Goal: Obtain resource: Download file/media

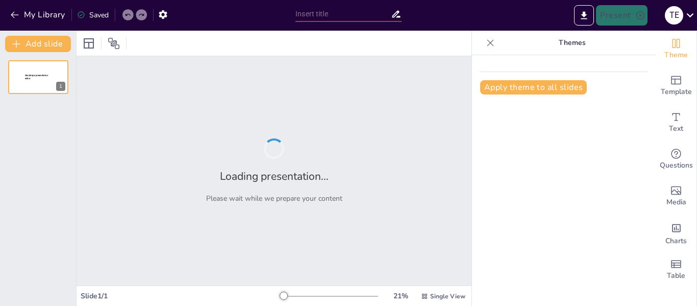
type input "De la Teoría a la Práctica: Modelos Curriculares que Transforman la Educación"
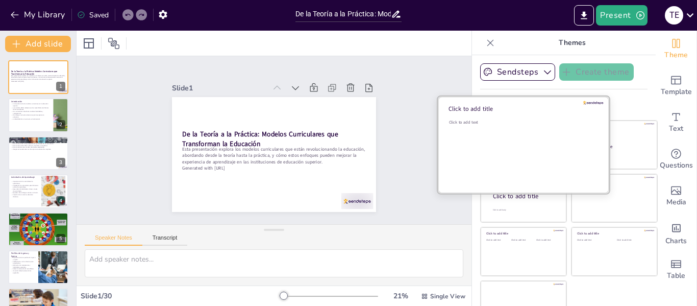
checkbox input "true"
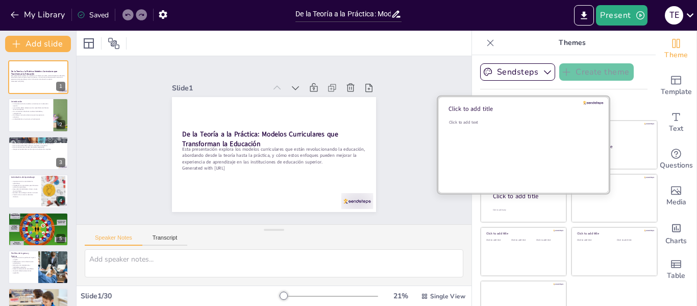
checkbox input "true"
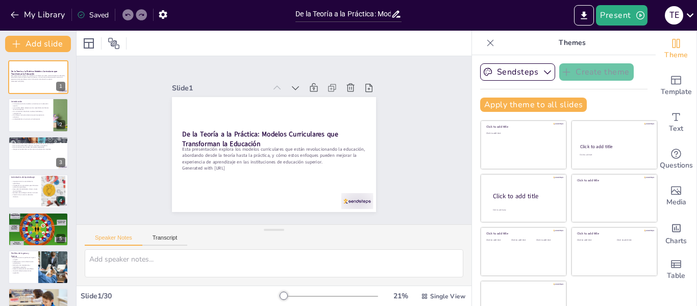
checkbox input "true"
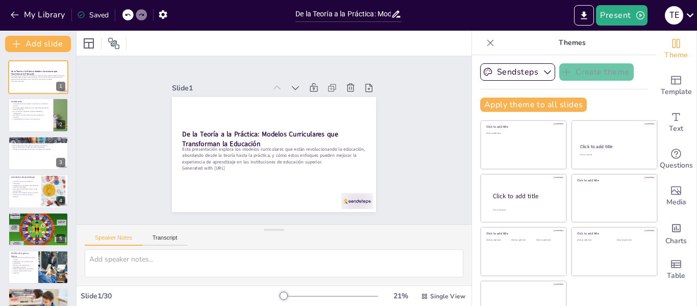
checkbox input "true"
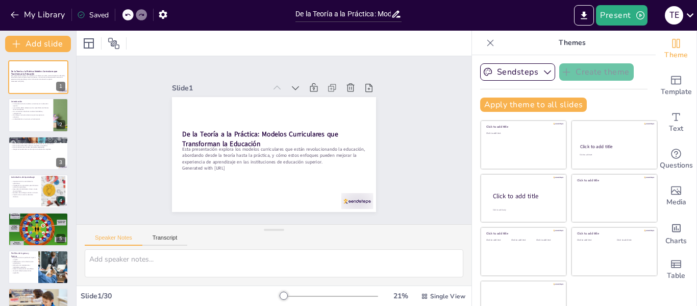
checkbox input "true"
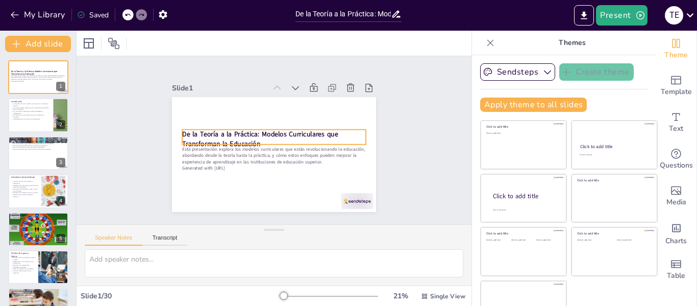
checkbox input "true"
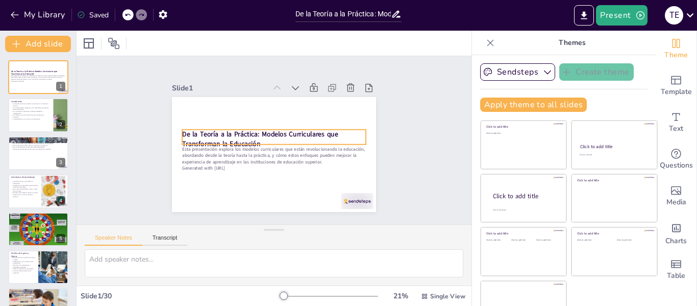
checkbox input "true"
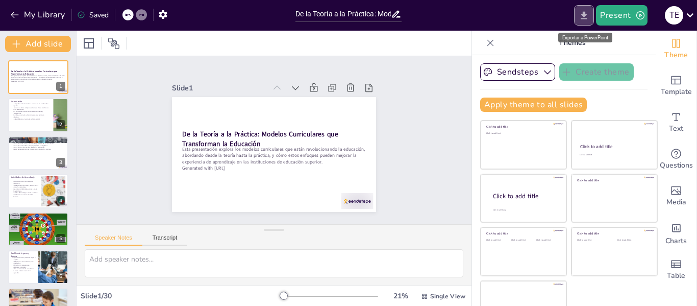
click at [584, 18] on icon "Export to PowerPoint" at bounding box center [584, 15] width 11 height 11
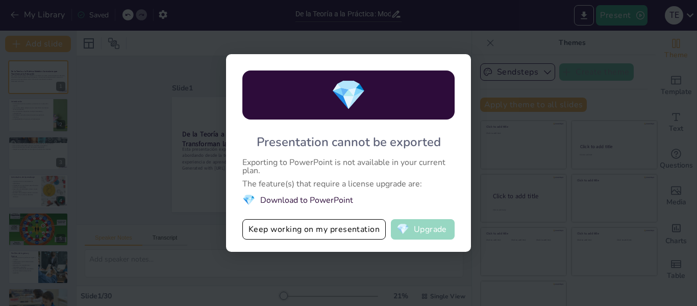
click at [420, 229] on button "💎 Upgrade" at bounding box center [423, 229] width 64 height 20
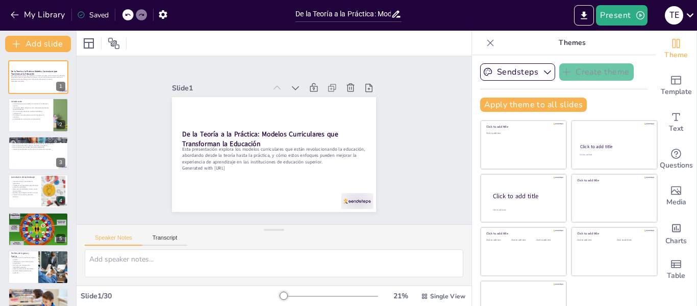
checkbox input "true"
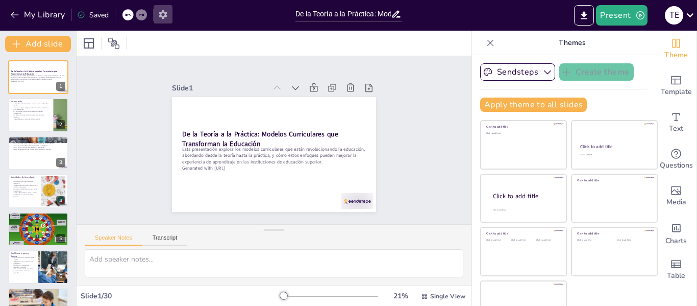
click at [163, 13] on icon "button" at bounding box center [163, 14] width 11 height 11
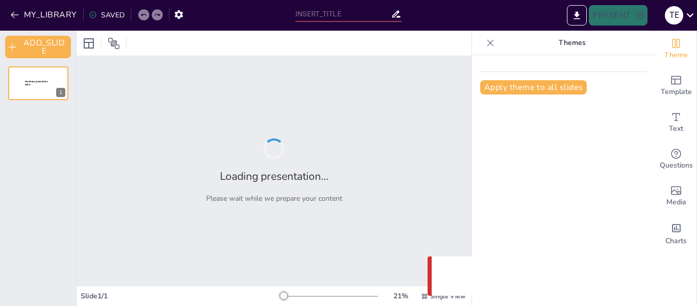
type input "De la Teoría a la Práctica: Modelos Curriculares que Transforman la Educación"
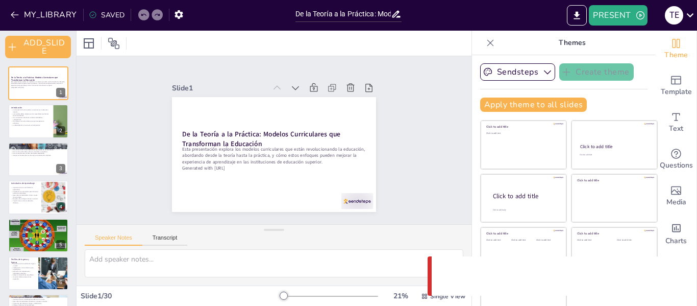
checkbox input "true"
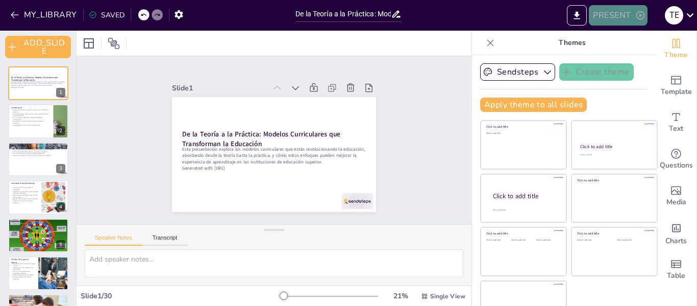
click at [638, 19] on icon "button" at bounding box center [640, 15] width 8 height 8
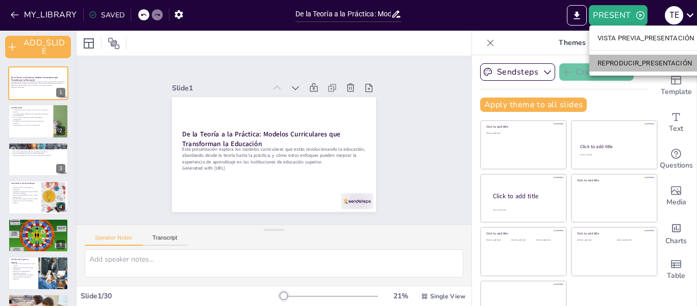
click at [628, 61] on font "REPRODUCIR_PRESENTACIÓN" at bounding box center [644, 63] width 94 height 8
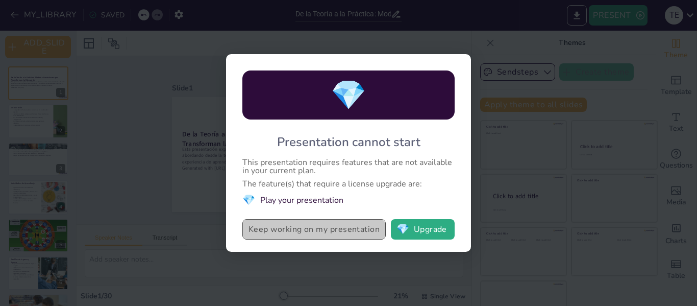
click at [323, 230] on button "Keep working on my presentation" at bounding box center [313, 229] width 143 height 20
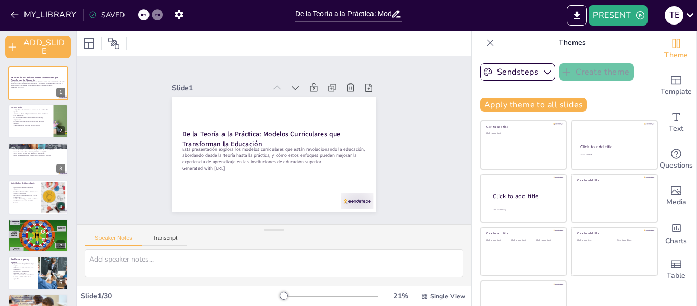
checkbox input "true"
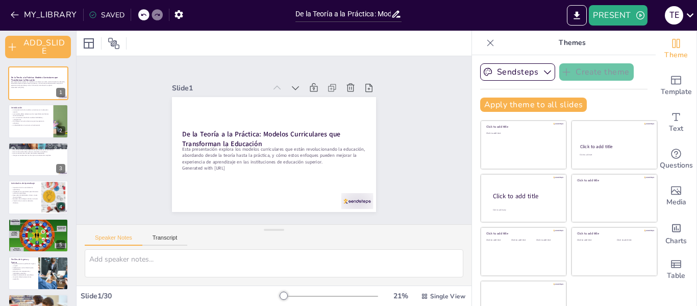
checkbox input "true"
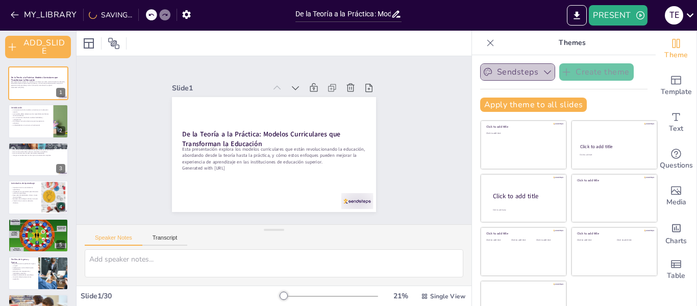
click at [518, 70] on button "Sendsteps" at bounding box center [517, 71] width 75 height 17
click at [485, 41] on icon at bounding box center [490, 43] width 10 height 10
checkbox input "true"
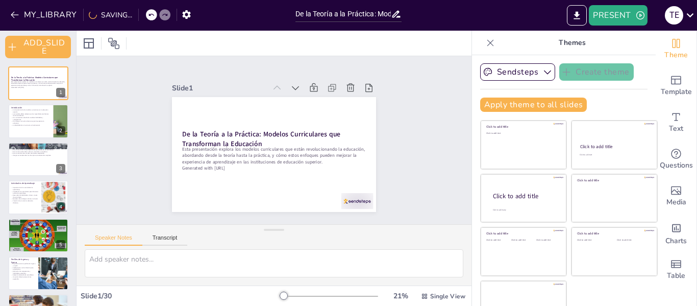
checkbox input "true"
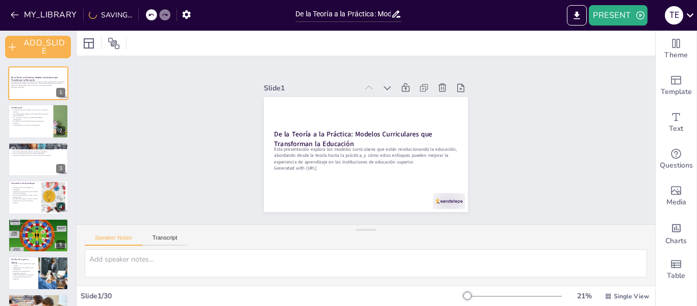
checkbox input "true"
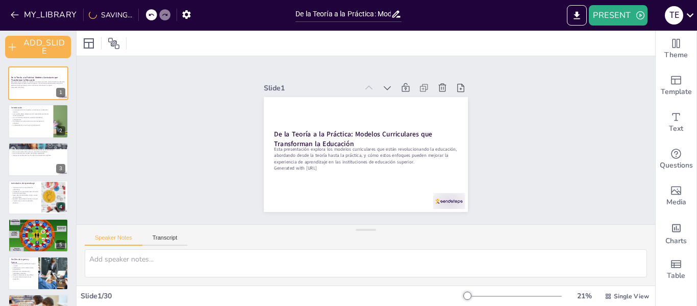
checkbox input "true"
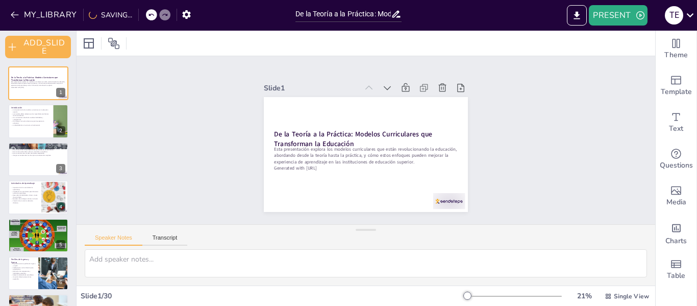
checkbox input "true"
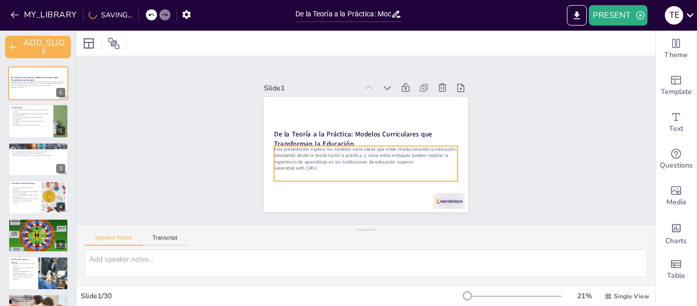
checkbox input "true"
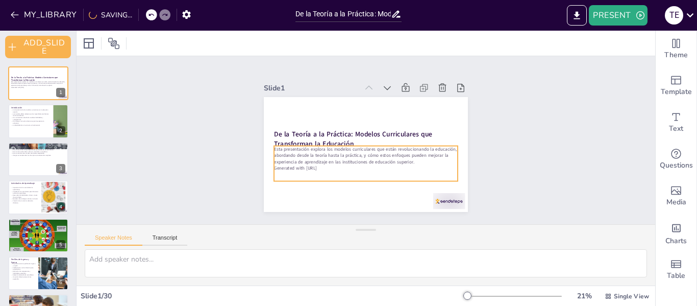
checkbox input "true"
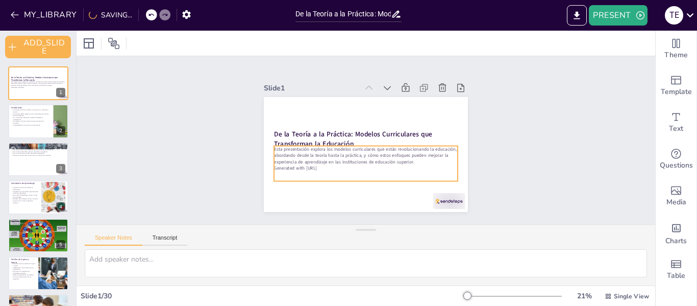
checkbox input "true"
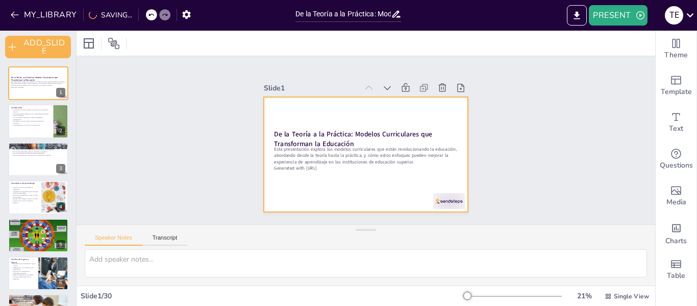
checkbox input "true"
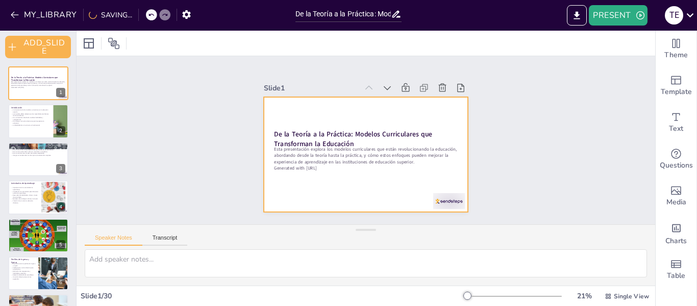
checkbox input "true"
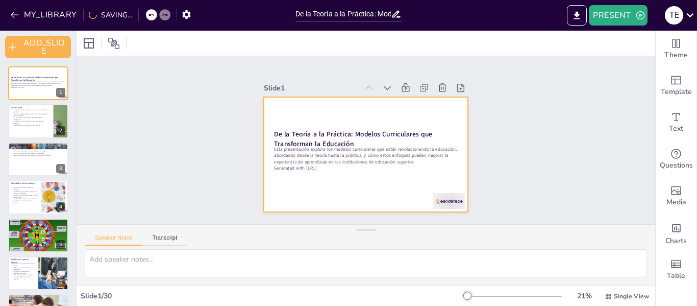
checkbox input "true"
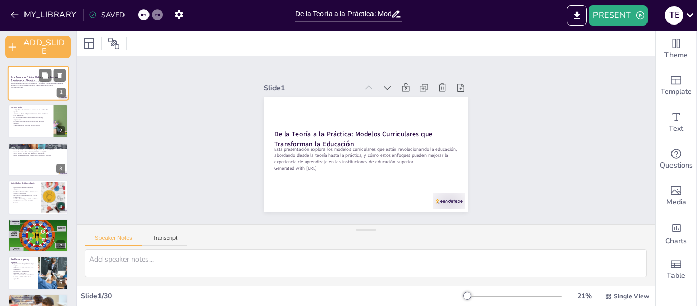
checkbox input "true"
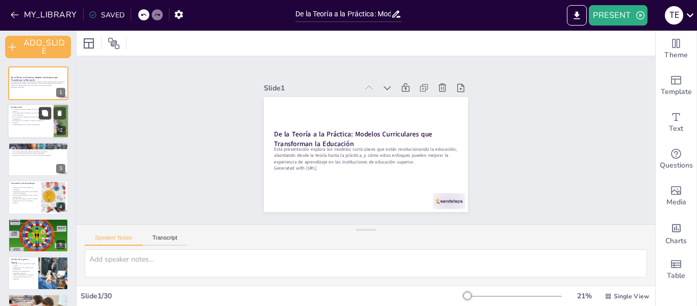
checkbox input "true"
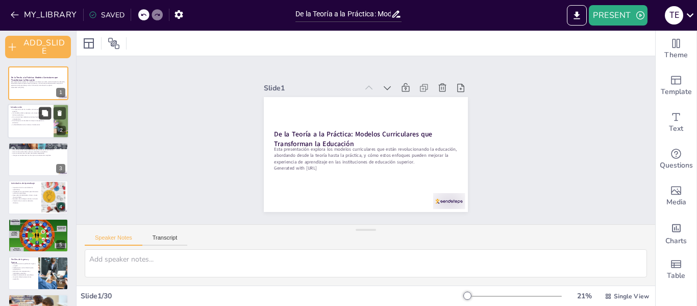
checkbox input "true"
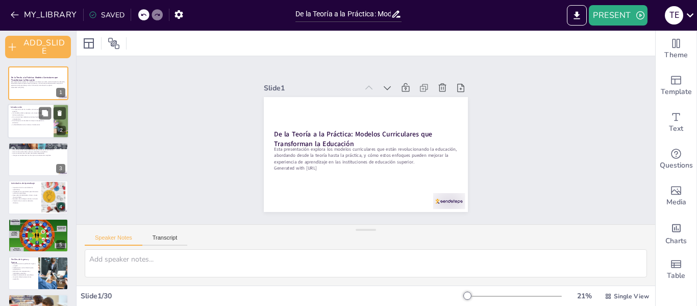
checkbox input "true"
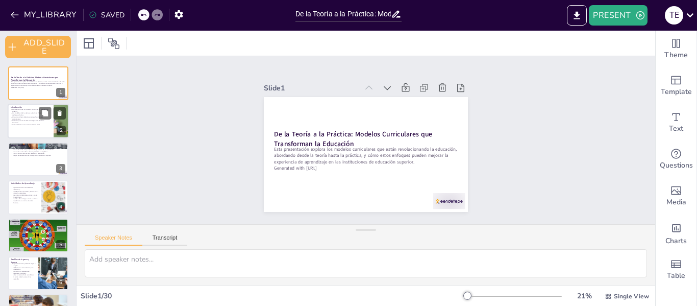
click at [41, 121] on p "Un enfoque curricular efectivo mejora la experiencia educativa." at bounding box center [31, 122] width 40 height 4
type textarea "Los modelos curriculares son esenciales porque guían la enseñanza y el aprendiz…"
checkbox input "true"
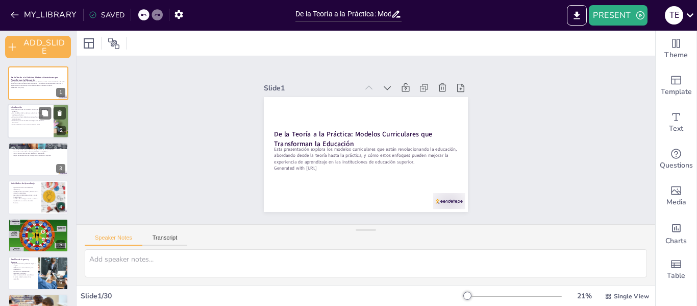
checkbox input "true"
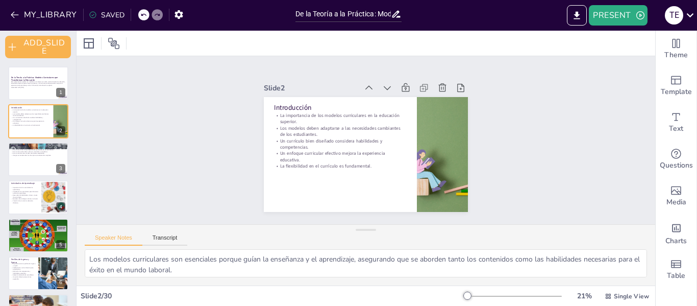
checkbox input "true"
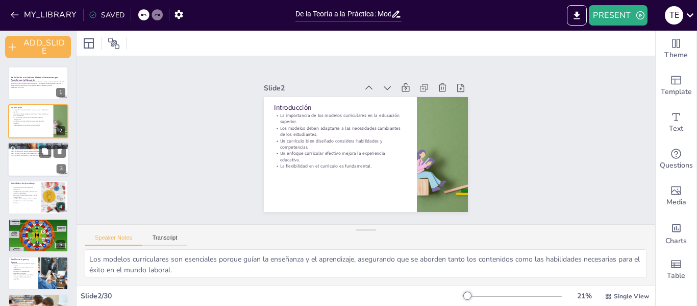
checkbox input "true"
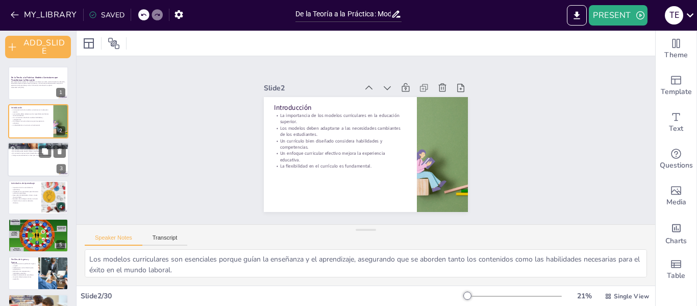
checkbox input "true"
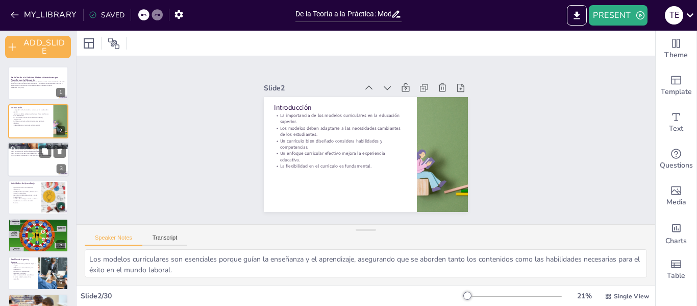
click at [43, 168] on div at bounding box center [38, 159] width 61 height 35
type textarea "Comprender cómo los diferentes tipos de currículo se interrelacionan es fundame…"
checkbox input "true"
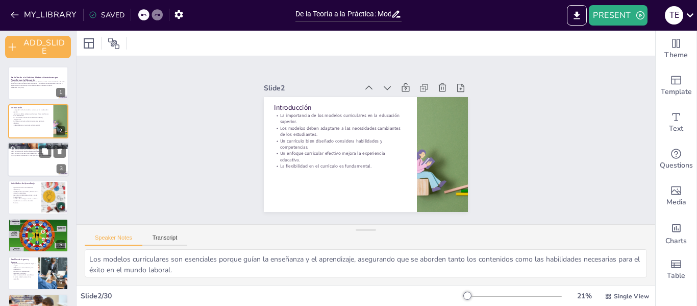
checkbox input "true"
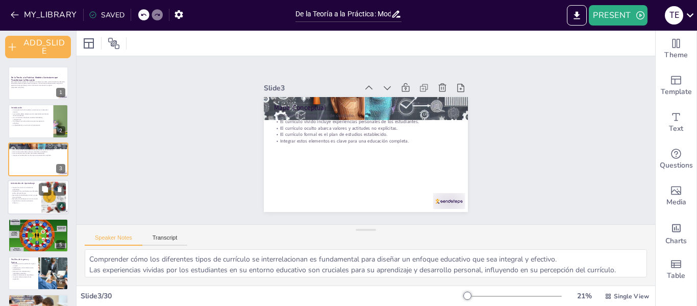
checkbox input "true"
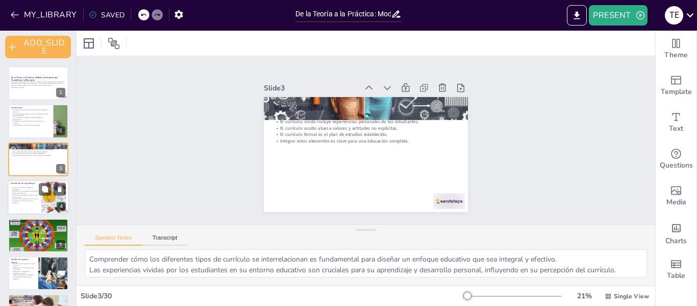
checkbox input "true"
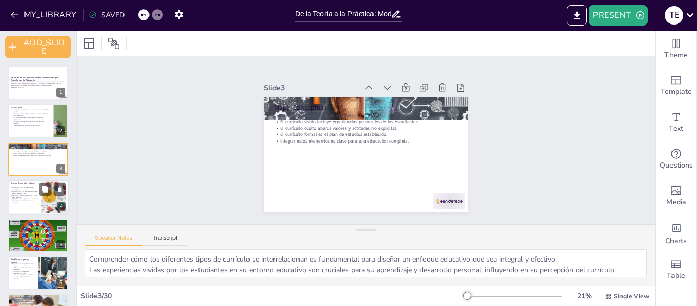
checkbox input "true"
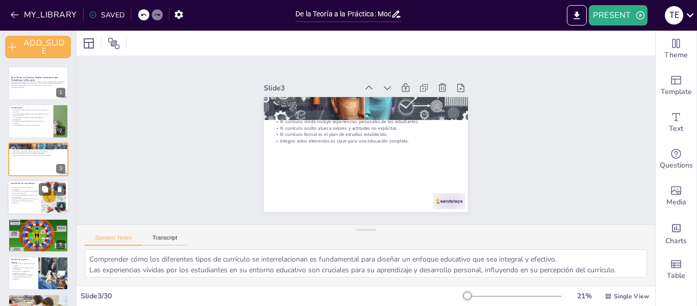
checkbox input "true"
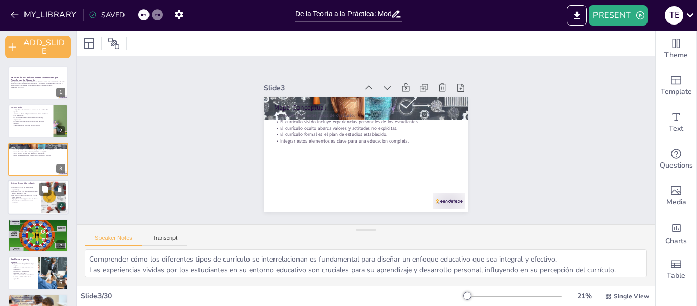
checkbox input "true"
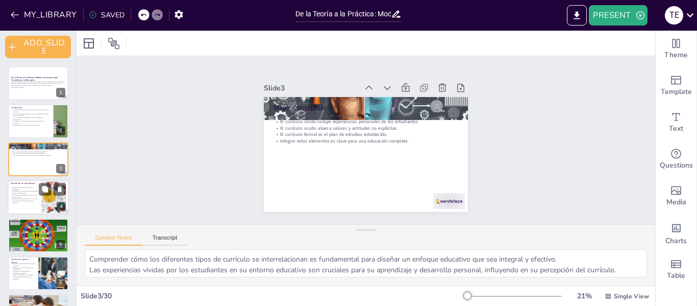
click at [36, 196] on p "Desarrollo de habilidades críticas a través de actividades." at bounding box center [25, 196] width 28 height 4
type textarea "Las actividades de aprendizaje son cruciales para la implementación efectiva de…"
checkbox input "true"
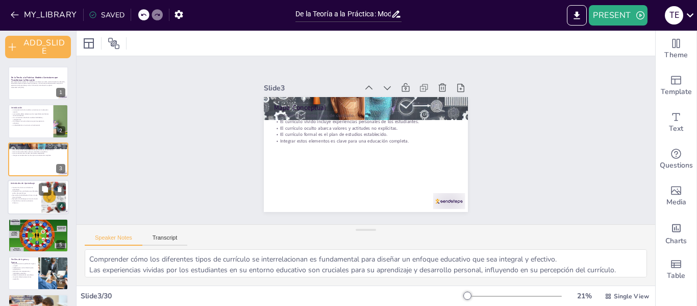
checkbox input "true"
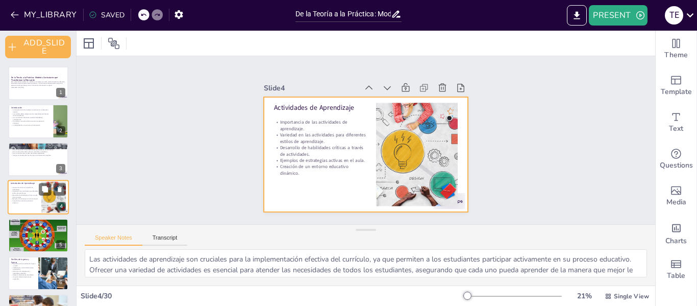
scroll to position [15, 0]
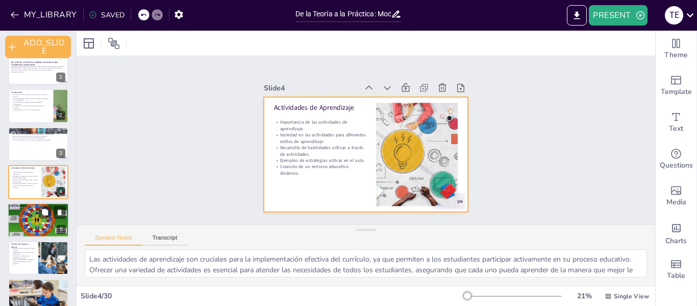
checkbox input "true"
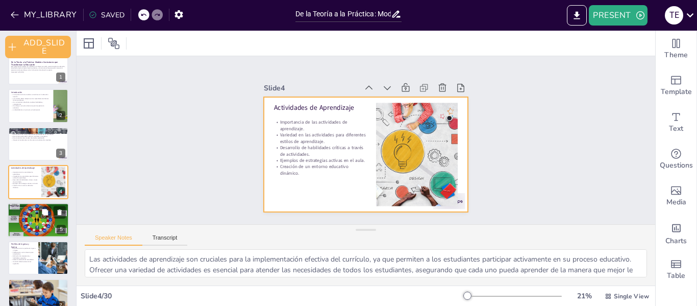
checkbox input "true"
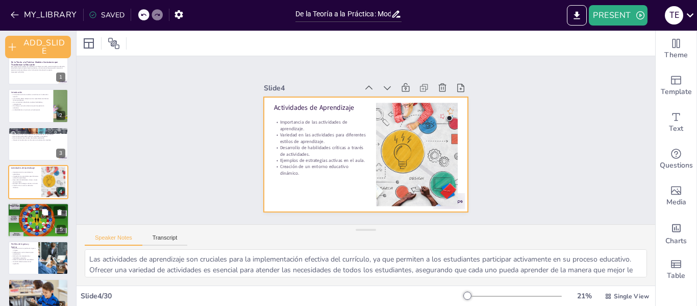
checkbox input "true"
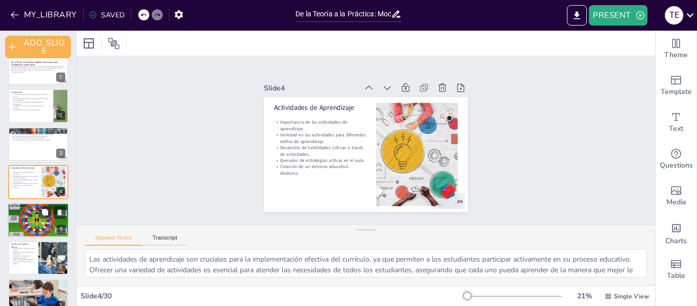
click at [35, 223] on div at bounding box center [38, 220] width 61 height 46
type textarea "Comprender los diferentes tipos de currículo es esencial para diseñar una educa…"
checkbox input "true"
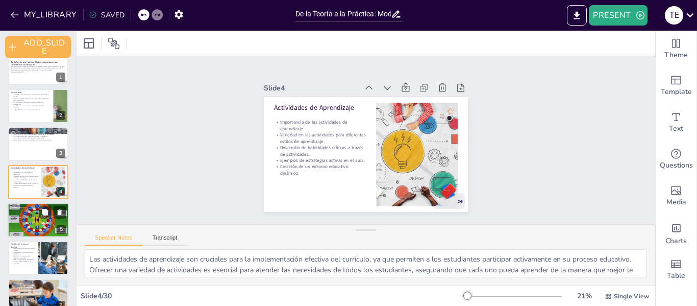
checkbox input "true"
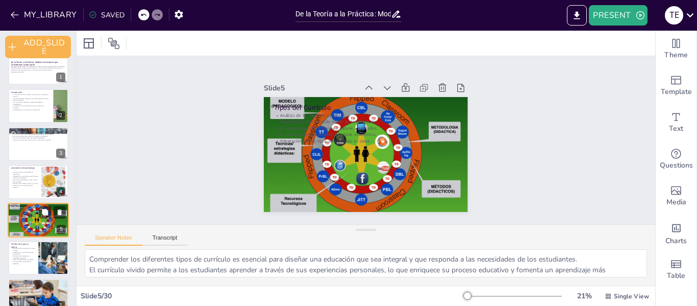
scroll to position [53, 0]
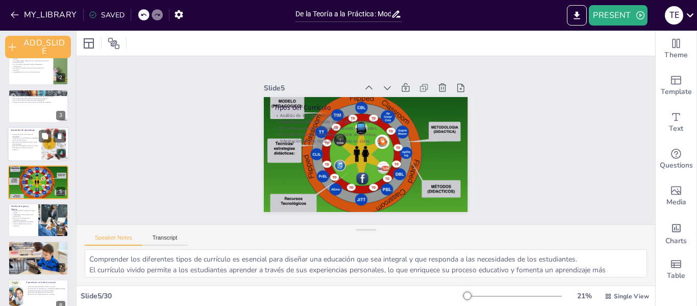
checkbox input "true"
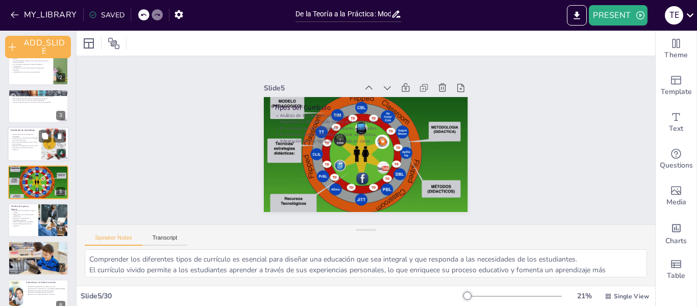
checkbox input "true"
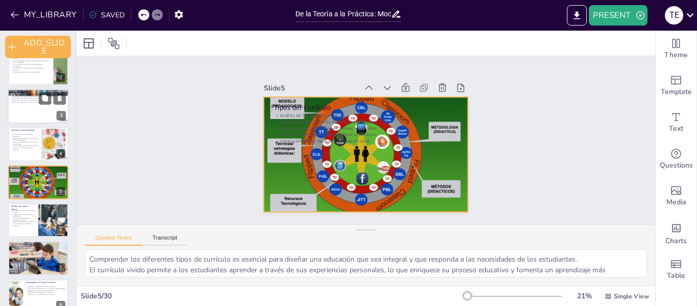
checkbox input "true"
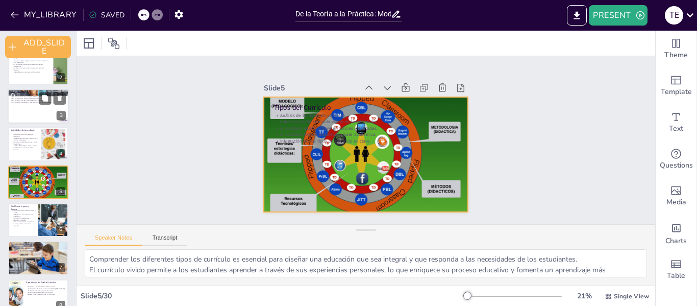
checkbox input "true"
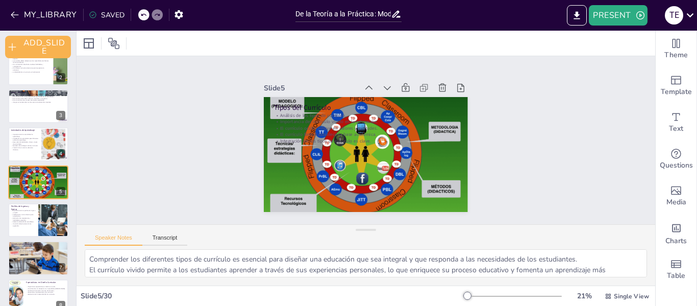
checkbox input "true"
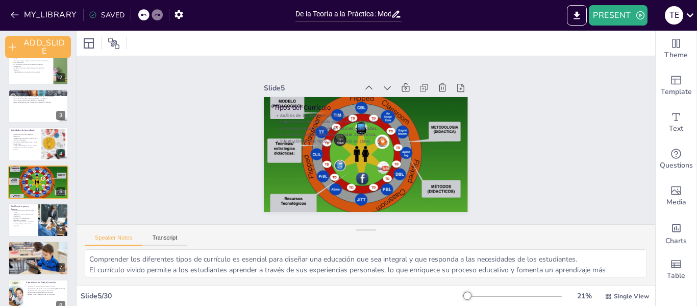
checkbox input "true"
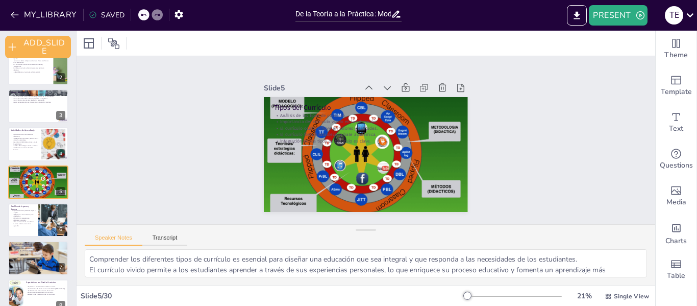
checkbox input "true"
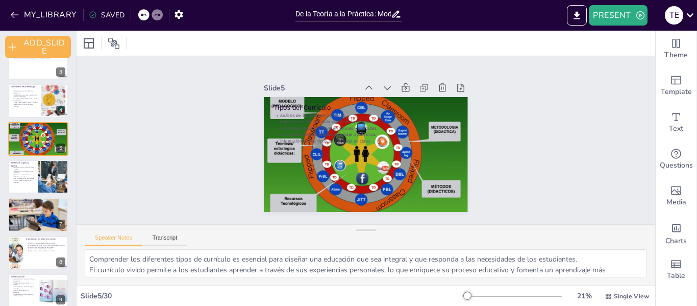
scroll to position [107, 0]
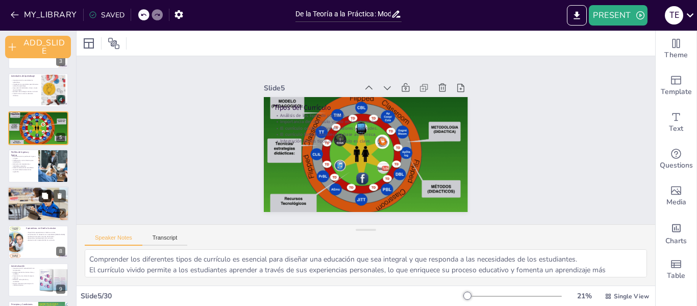
click at [47, 195] on icon at bounding box center [45, 195] width 6 height 6
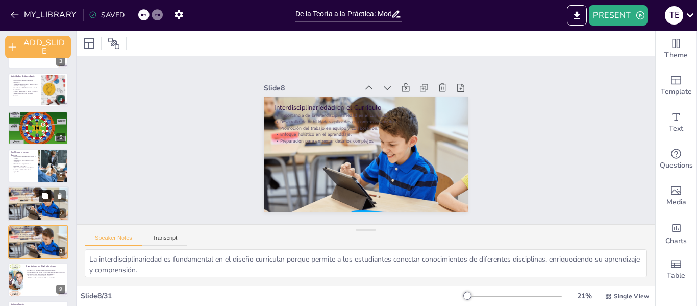
scroll to position [167, 0]
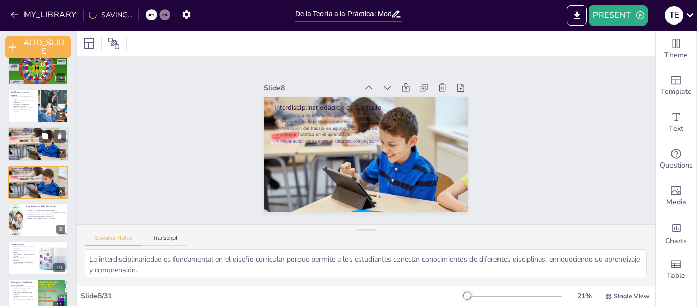
click at [41, 146] on div at bounding box center [38, 144] width 61 height 35
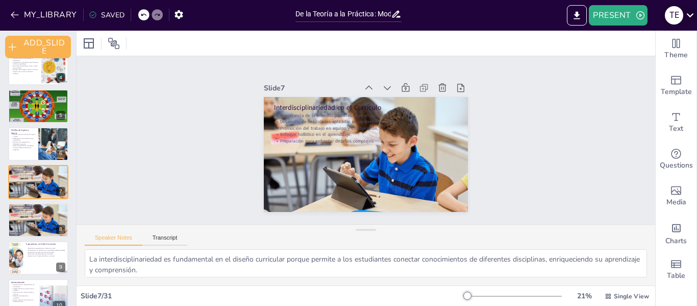
click at [687, 15] on icon at bounding box center [690, 15] width 14 height 14
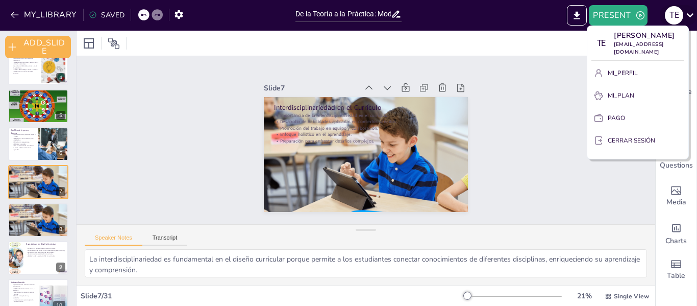
click at [687, 15] on div at bounding box center [348, 153] width 697 height 306
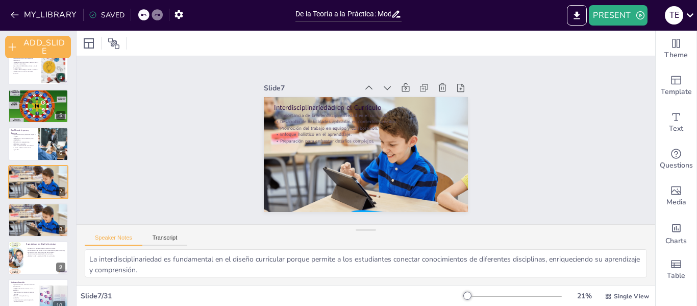
click at [90, 16] on icon at bounding box center [93, 15] width 8 height 8
click at [571, 17] on button "EXPORT_TO_POWERPOINT" at bounding box center [577, 15] width 20 height 20
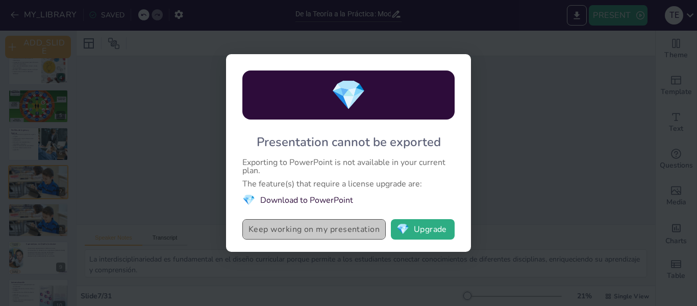
click at [330, 229] on button "Keep working on my presentation" at bounding box center [313, 229] width 143 height 20
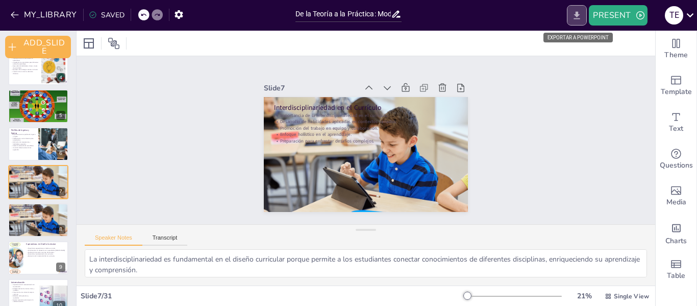
click at [580, 21] on button "EXPORT_TO_POWERPOINT" at bounding box center [577, 15] width 20 height 20
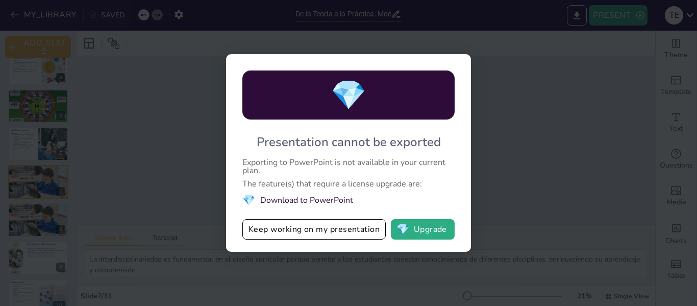
click at [309, 199] on li "💎 Download to PowerPoint" at bounding box center [348, 200] width 212 height 14
click at [317, 235] on button "Keep working on my presentation" at bounding box center [313, 229] width 143 height 20
